Goal: Task Accomplishment & Management: Use online tool/utility

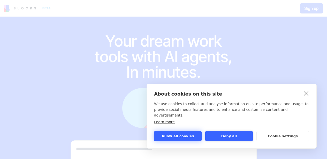
click at [197, 138] on button "Allow all cookies" at bounding box center [178, 136] width 48 height 10
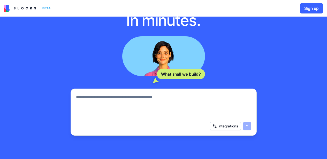
scroll to position [77, 0]
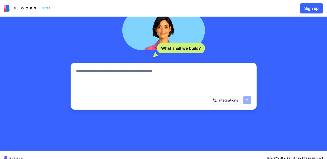
click at [230, 99] on button "Integrations" at bounding box center [225, 100] width 31 height 8
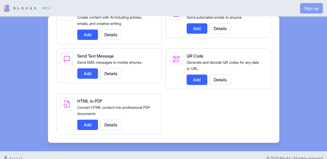
scroll to position [925, 0]
click at [298, 93] on div at bounding box center [163, 79] width 327 height 159
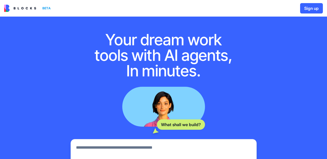
scroll to position [0, 0]
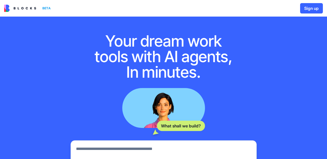
click at [34, 9] on img at bounding box center [20, 8] width 32 height 7
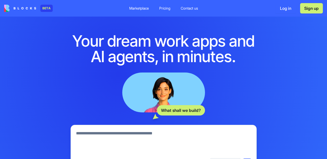
click at [161, 7] on div "Pricing" at bounding box center [164, 8] width 11 height 5
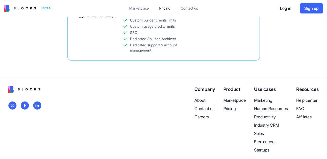
scroll to position [387, 0]
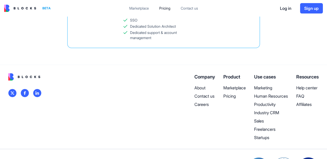
click at [271, 112] on p "Industry CRM" at bounding box center [271, 112] width 34 height 6
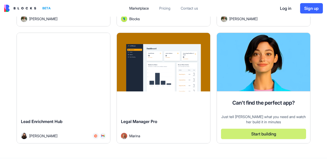
scroll to position [361, 0]
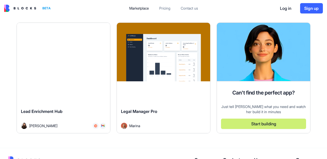
click at [167, 107] on div "Legal Manager Pro Marina" at bounding box center [163, 118] width 93 height 29
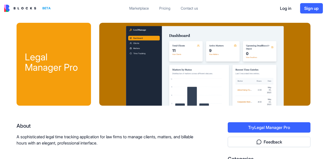
click at [246, 128] on button "Try Legal Manager Pro" at bounding box center [268, 127] width 83 height 10
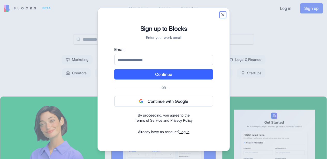
click at [224, 17] on button "Close" at bounding box center [222, 14] width 5 height 5
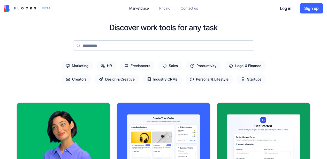
click at [240, 68] on span "Legal & Finance" at bounding box center [245, 65] width 41 height 9
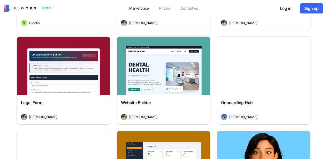
scroll to position [284, 0]
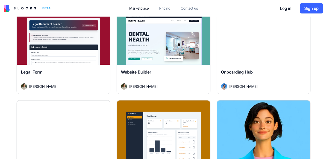
click at [253, 38] on button "Explore" at bounding box center [263, 35] width 39 height 10
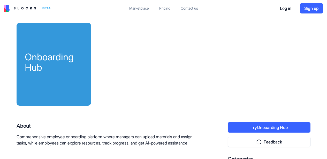
click at [86, 47] on div "Onboarding Hub" at bounding box center [54, 64] width 74 height 83
click at [239, 128] on button "Try Onboarding Hub" at bounding box center [268, 127] width 83 height 10
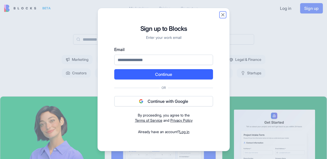
click at [221, 16] on button "Close" at bounding box center [222, 14] width 5 height 5
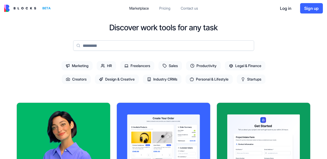
click at [233, 65] on icon at bounding box center [231, 66] width 4 height 4
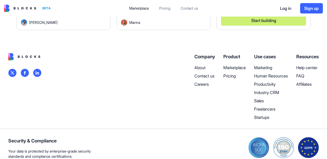
scroll to position [465, 0]
click at [267, 82] on p "Productivity" at bounding box center [271, 84] width 34 height 6
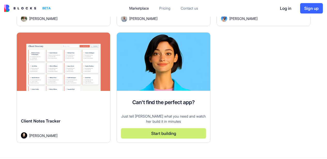
scroll to position [645, 0]
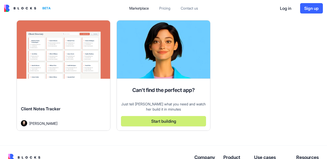
click at [74, 91] on div "Explore Client Notes Tracker Vital Levin" at bounding box center [64, 75] width 94 height 110
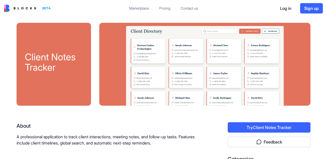
click at [144, 7] on div "Marketplace" at bounding box center [139, 8] width 20 height 5
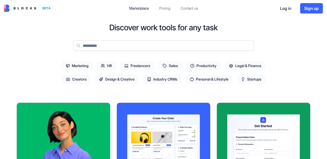
click at [173, 77] on span "Industry CRMs" at bounding box center [162, 78] width 38 height 9
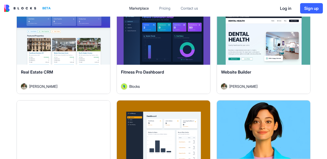
scroll to position [361, 0]
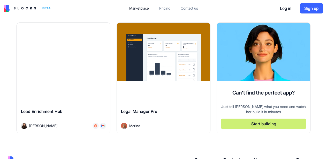
click at [173, 77] on div "Explore" at bounding box center [163, 52] width 93 height 58
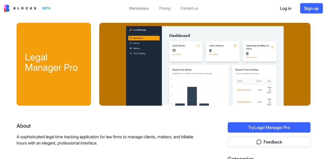
click at [256, 123] on button "Try Legal Manager Pro" at bounding box center [268, 127] width 83 height 10
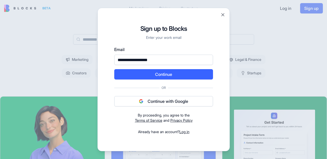
type input "**********"
click at [114, 69] on button "Continue" at bounding box center [163, 74] width 99 height 10
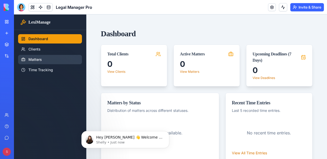
click at [39, 60] on link "Matters" at bounding box center [50, 59] width 64 height 9
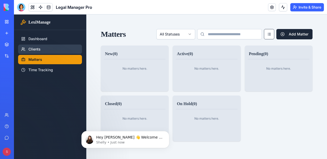
click at [39, 49] on link "Clients" at bounding box center [50, 48] width 64 height 9
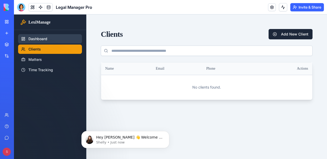
click at [41, 37] on link "Dashboard" at bounding box center [50, 38] width 64 height 9
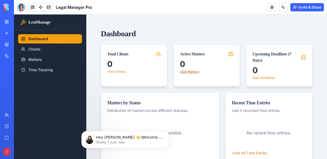
click at [195, 70] on link "View Matters" at bounding box center [189, 71] width 19 height 4
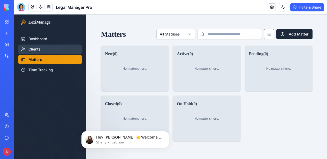
click at [37, 49] on link "Clients" at bounding box center [50, 48] width 64 height 9
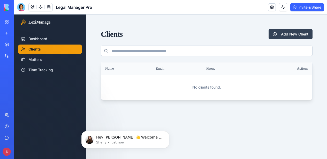
click at [287, 35] on button "Add New Client" at bounding box center [290, 34] width 44 height 10
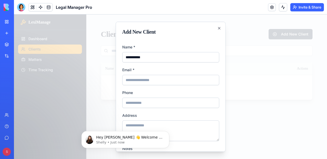
type input "**********"
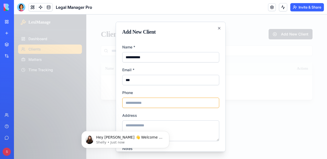
scroll to position [48, 0]
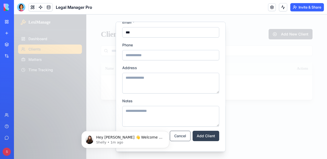
click at [195, 135] on button "Add Client" at bounding box center [205, 135] width 27 height 10
click at [203, 133] on button "Add Client" at bounding box center [205, 135] width 27 height 10
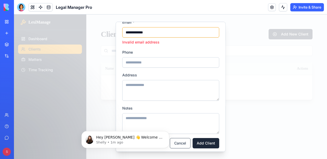
click at [128, 35] on input "**********" at bounding box center [170, 32] width 97 height 10
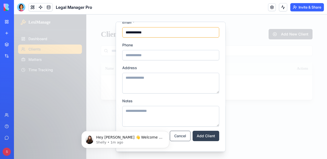
type input "**********"
click at [202, 134] on button "Add Client" at bounding box center [205, 135] width 27 height 10
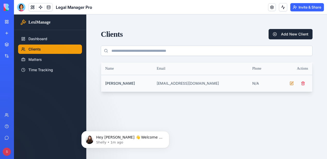
click at [293, 84] on button "Edit Client" at bounding box center [291, 83] width 10 height 10
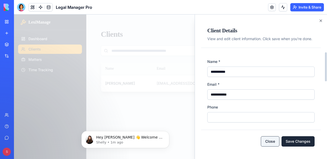
click at [271, 145] on button "Close" at bounding box center [270, 141] width 19 height 10
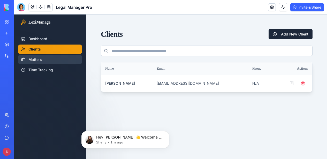
click at [38, 63] on link "Matters" at bounding box center [50, 59] width 64 height 9
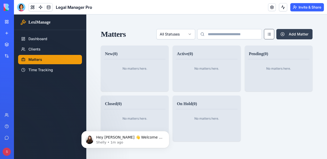
click at [287, 34] on button "Add Matter" at bounding box center [294, 34] width 36 height 10
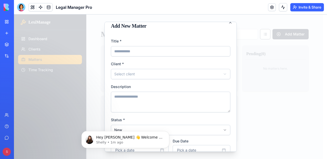
scroll to position [6, 0]
type input "**********"
click at [199, 75] on body "**********" at bounding box center [168, 87] width 309 height 147
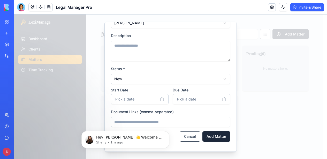
scroll to position [57, 0]
click at [209, 137] on button "Add Matter" at bounding box center [216, 135] width 28 height 10
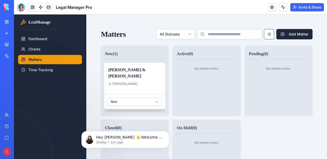
click at [141, 81] on div "[PERSON_NAME] & [PERSON_NAME]" at bounding box center [134, 75] width 61 height 27
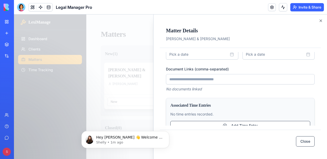
scroll to position [156, 0]
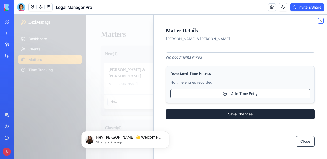
click at [318, 21] on icon "button" at bounding box center [320, 21] width 4 height 4
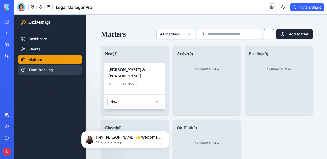
click at [61, 72] on link "Time Tracking" at bounding box center [50, 69] width 64 height 9
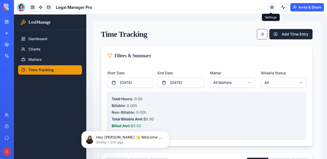
click at [270, 9] on link at bounding box center [272, 7] width 8 height 8
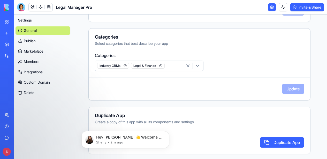
scroll to position [162, 0]
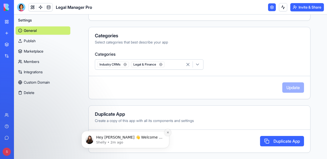
click at [168, 133] on icon "Dismiss notification" at bounding box center [167, 132] width 3 height 3
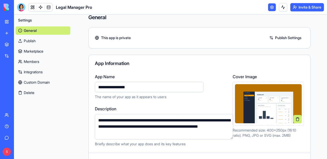
scroll to position [0, 0]
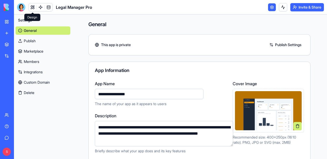
click at [33, 10] on link at bounding box center [33, 7] width 8 height 8
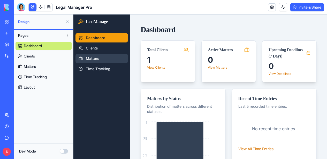
click at [85, 60] on link "Matters" at bounding box center [101, 58] width 52 height 9
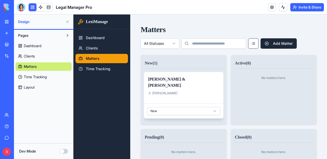
click at [50, 66] on link "Matters" at bounding box center [43, 66] width 56 height 8
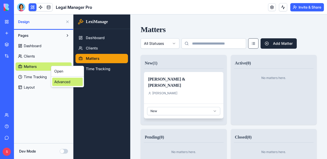
click at [61, 80] on div "Advanced" at bounding box center [67, 81] width 30 height 8
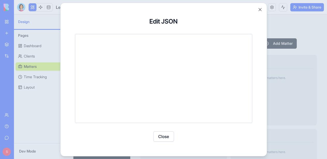
type textarea "**********"
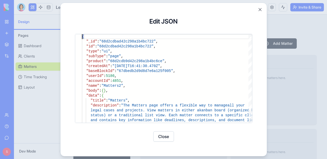
click at [161, 134] on button "Close" at bounding box center [163, 136] width 21 height 10
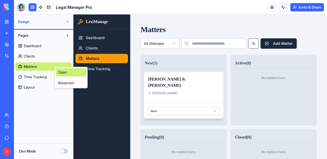
click at [61, 70] on link "Open" at bounding box center [71, 72] width 30 height 8
click at [38, 87] on link "Layout" at bounding box center [43, 87] width 56 height 8
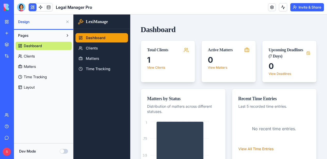
click at [38, 65] on link "Matters" at bounding box center [43, 66] width 56 height 8
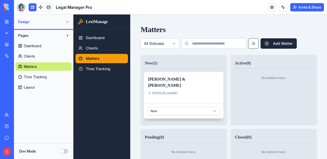
click at [177, 82] on div "[PERSON_NAME] & [PERSON_NAME]" at bounding box center [183, 85] width 79 height 27
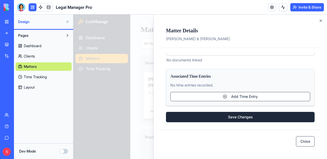
scroll to position [156, 0]
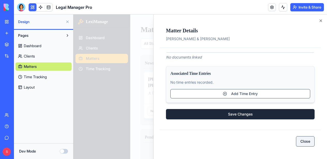
click at [309, 144] on button "Close" at bounding box center [305, 141] width 19 height 10
